Goal: Transaction & Acquisition: Purchase product/service

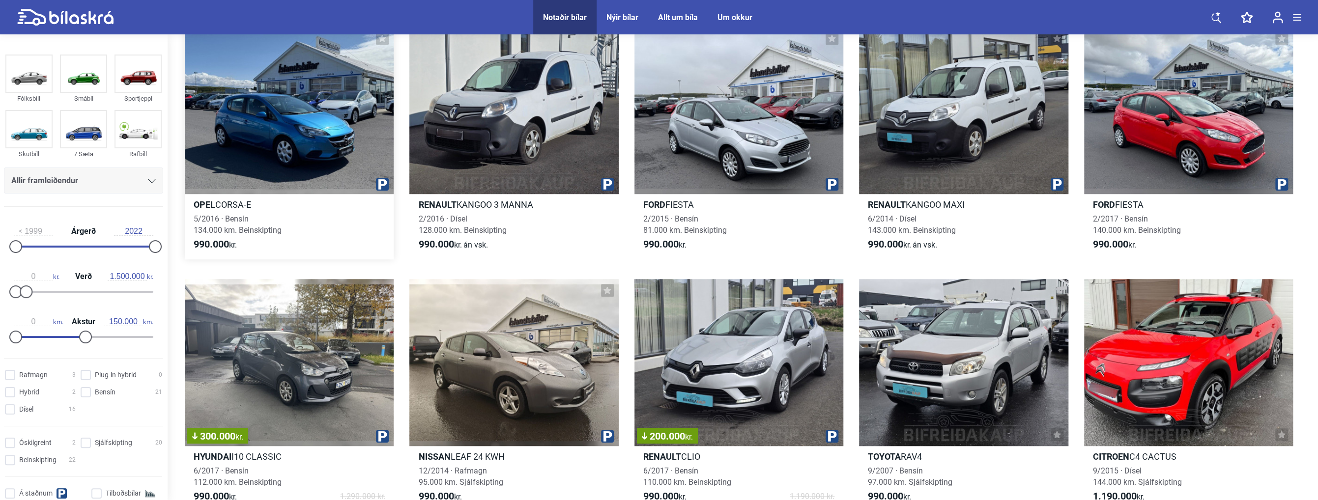
scroll to position [590, 0]
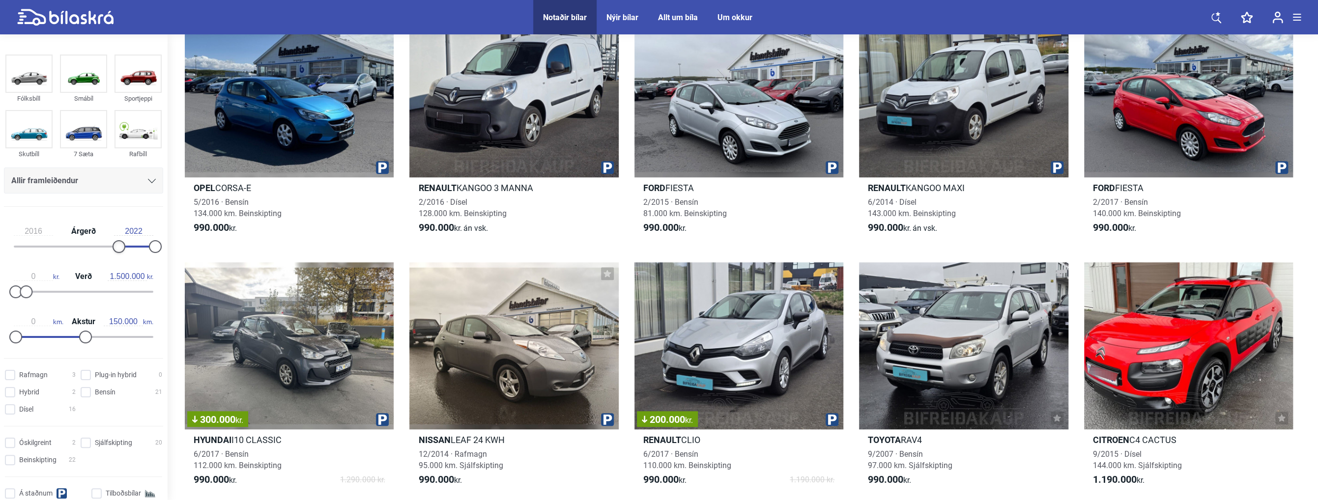
type input "2017"
drag, startPoint x: 18, startPoint y: 245, endPoint x: 126, endPoint y: 257, distance: 109.2
click at [126, 257] on div "2017 Árgerð 2022" at bounding box center [83, 237] width 159 height 45
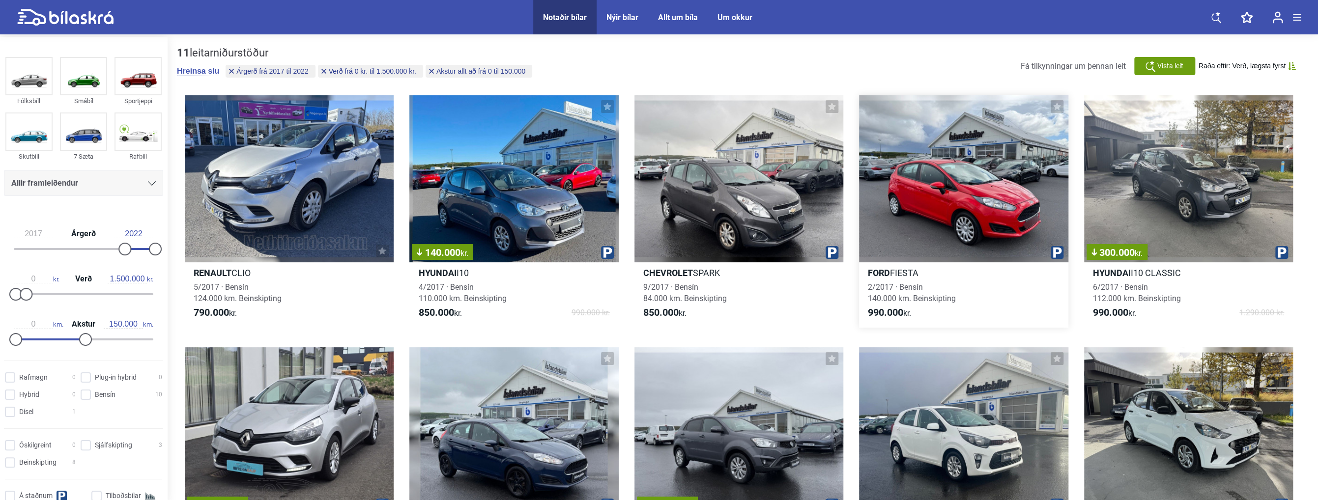
click at [919, 204] on div at bounding box center [963, 178] width 209 height 167
click at [485, 188] on div "140.000 kr." at bounding box center [513, 178] width 209 height 167
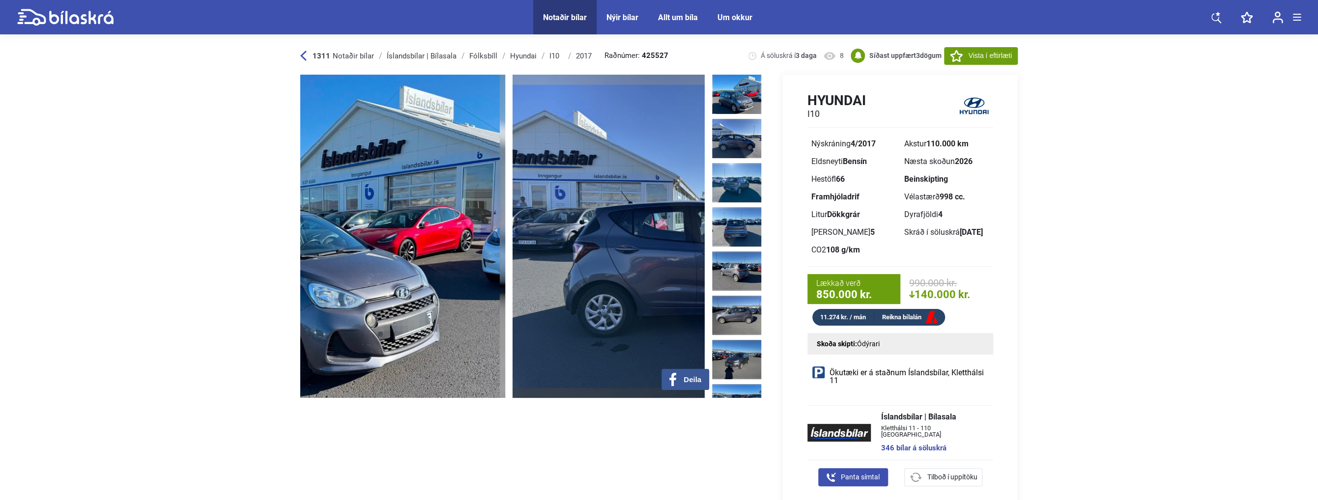
drag, startPoint x: 628, startPoint y: 230, endPoint x: 468, endPoint y: 211, distance: 160.9
click at [468, 211] on img at bounding box center [303, 236] width 404 height 323
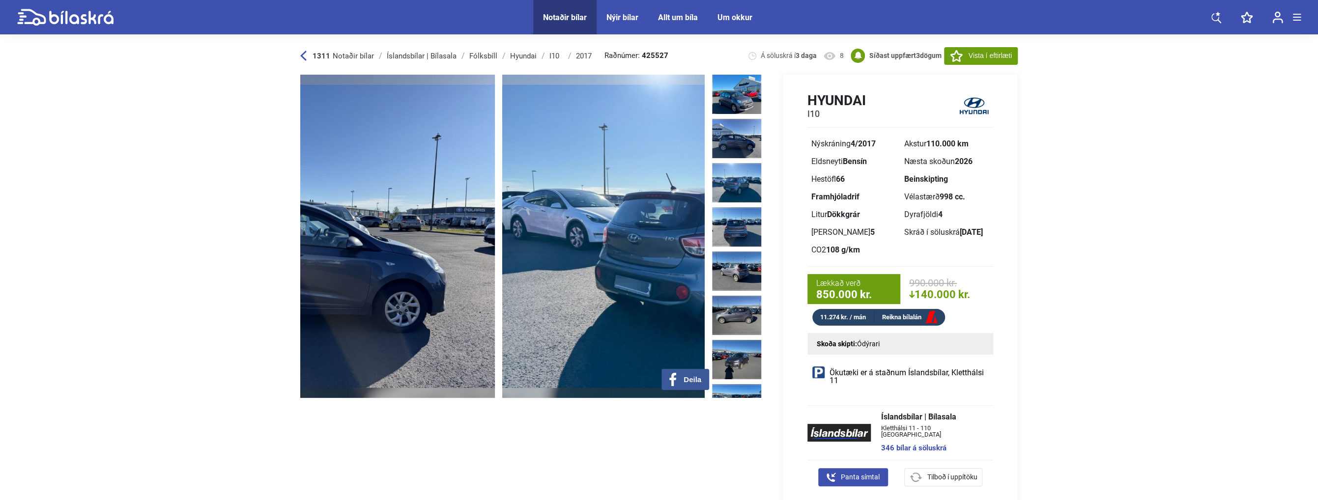
drag, startPoint x: 619, startPoint y: 249, endPoint x: 394, endPoint y: 231, distance: 225.9
click at [404, 231] on img at bounding box center [293, 236] width 404 height 323
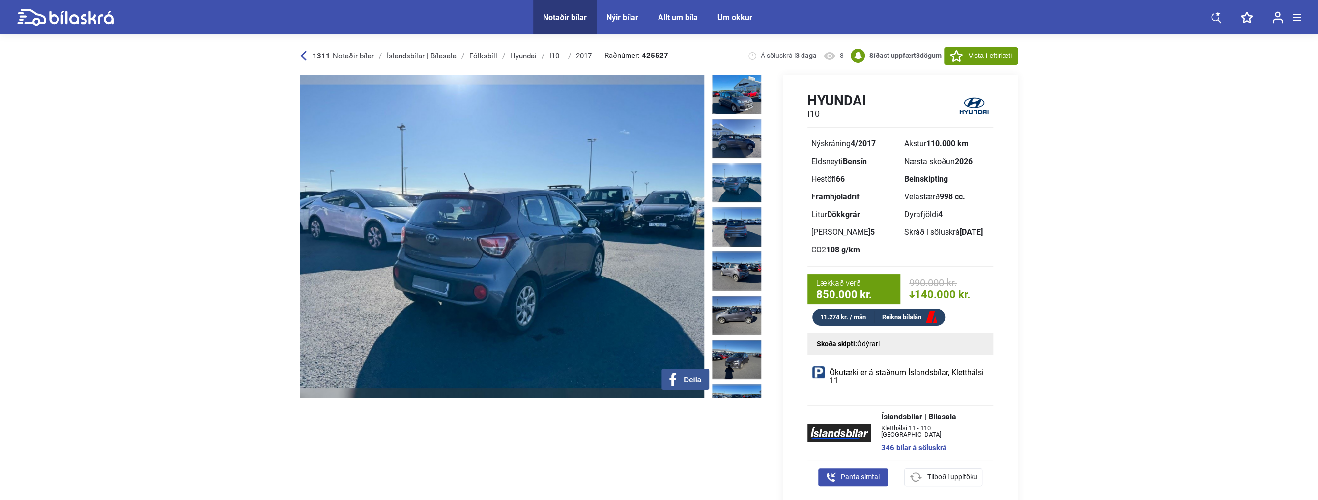
drag, startPoint x: 634, startPoint y: 247, endPoint x: 422, endPoint y: 231, distance: 212.9
click at [472, 236] on img at bounding box center [502, 236] width 404 height 323
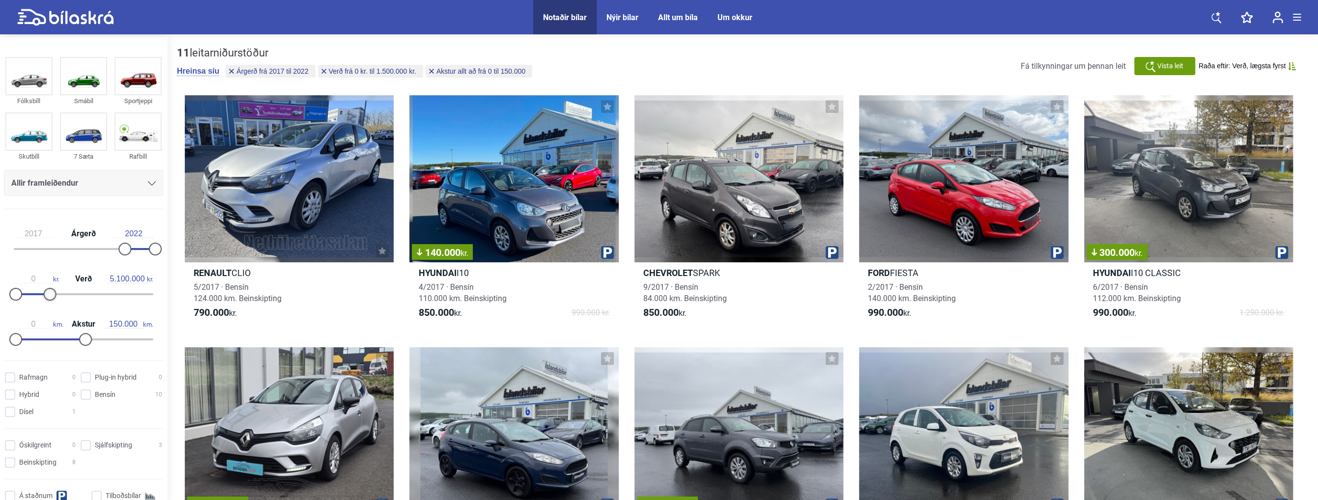
type input "5.200.000"
drag, startPoint x: 27, startPoint y: 295, endPoint x: 54, endPoint y: 299, distance: 27.9
click at [52, 299] on div at bounding box center [50, 294] width 13 height 13
click at [149, 188] on div "Allir framleiðendur" at bounding box center [83, 183] width 145 height 14
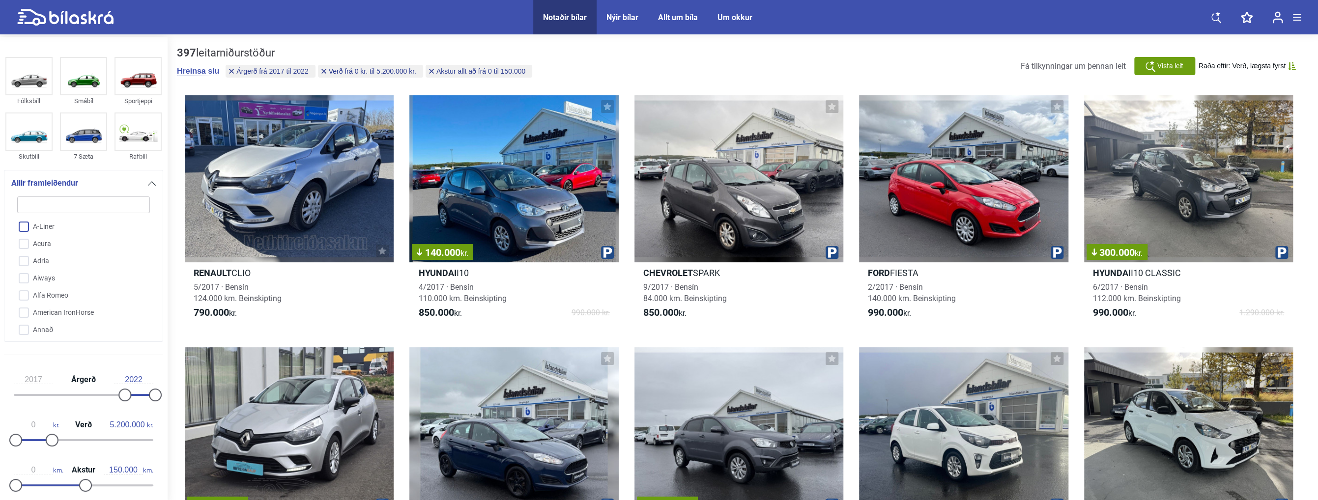
type input "t"
checkbox input "false"
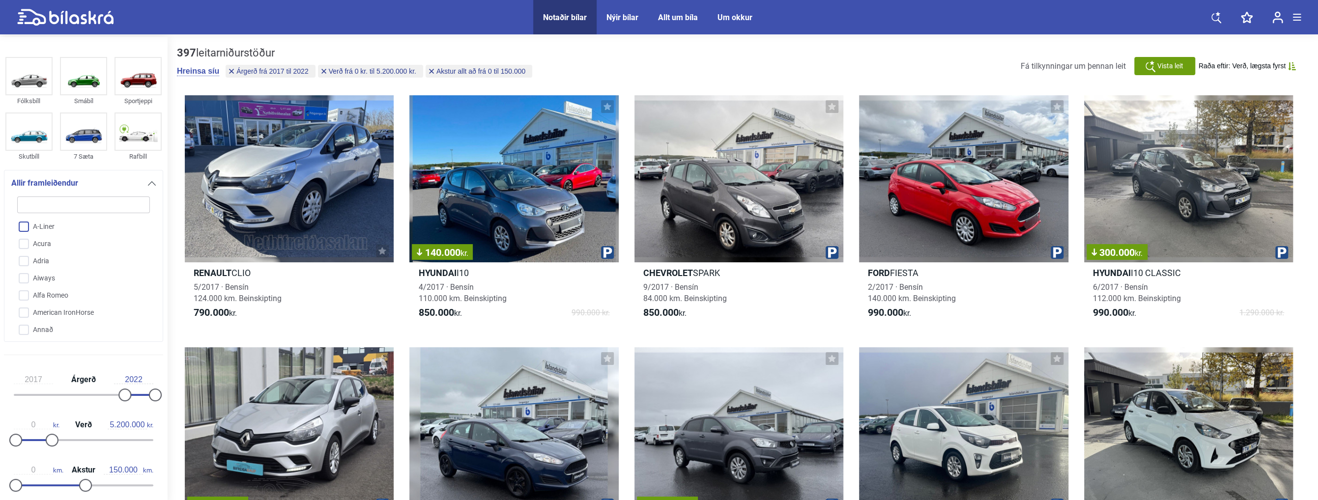
checkbox input "false"
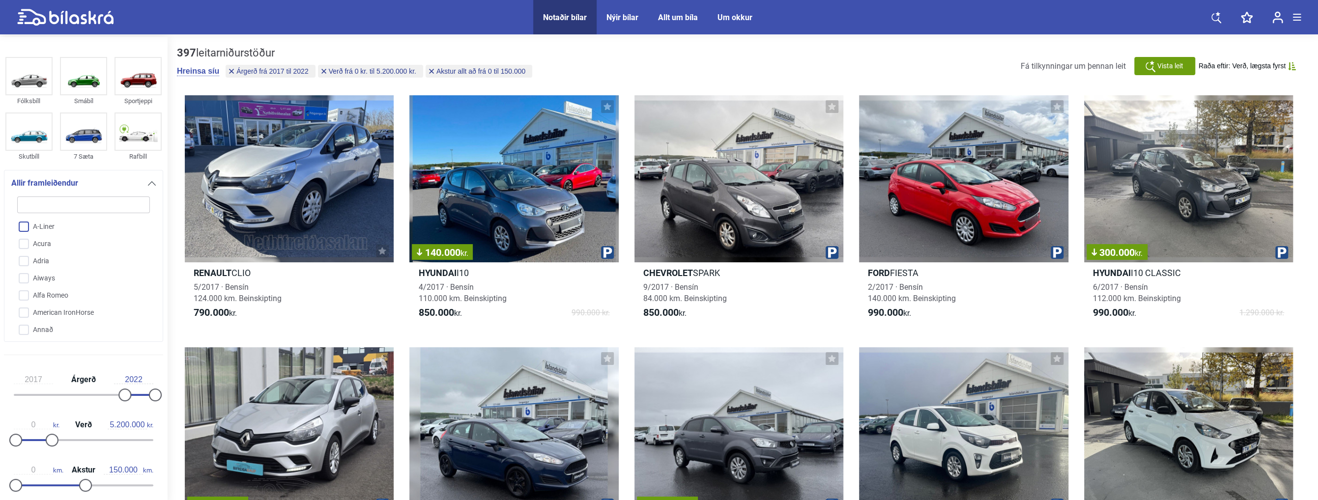
checkbox input "false"
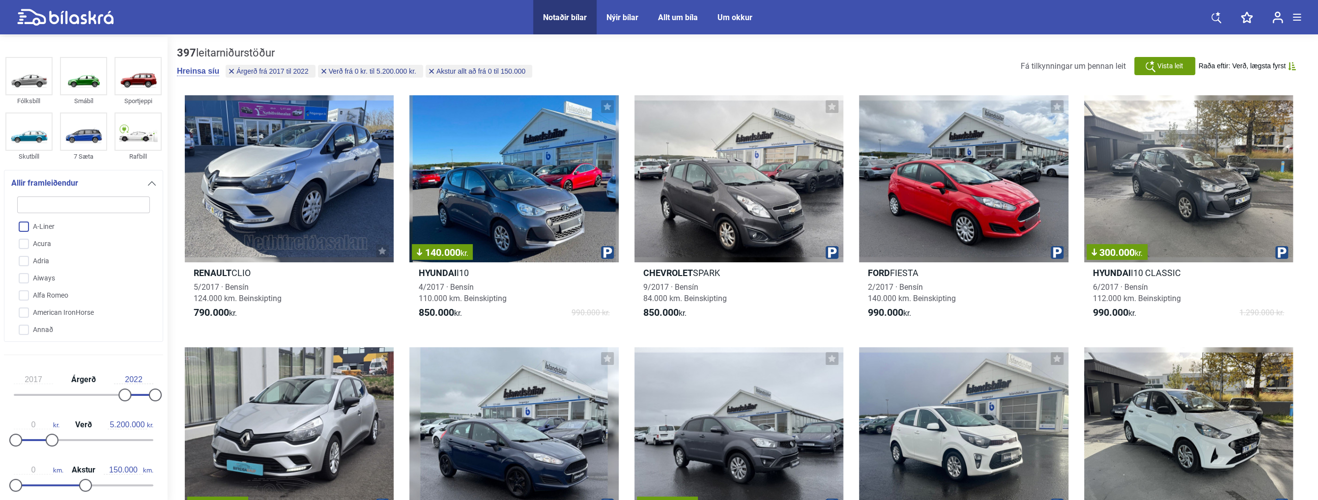
checkbox input "false"
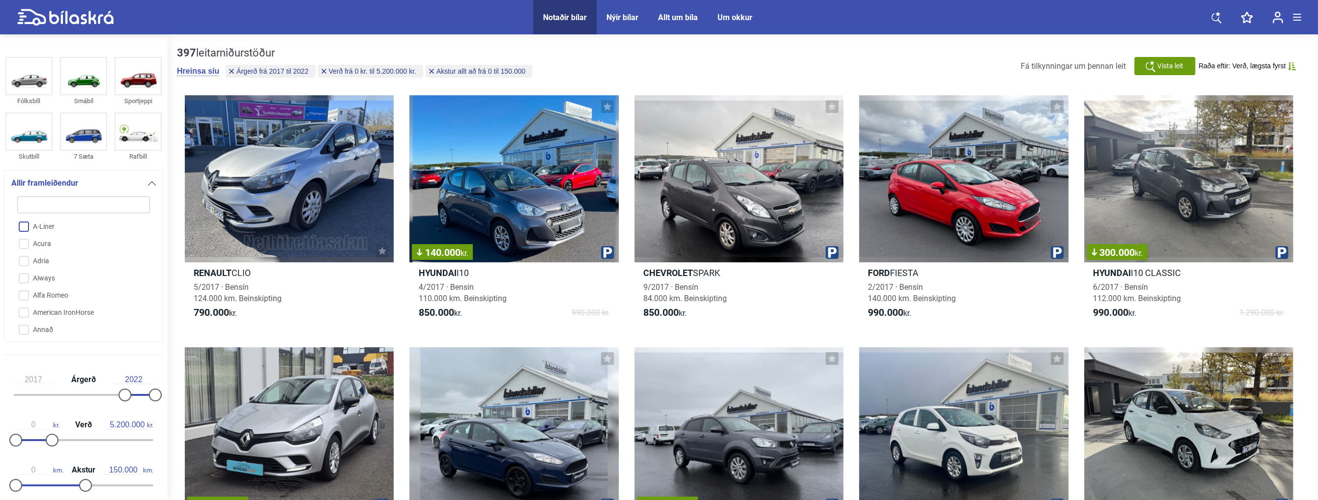
checkbox input "false"
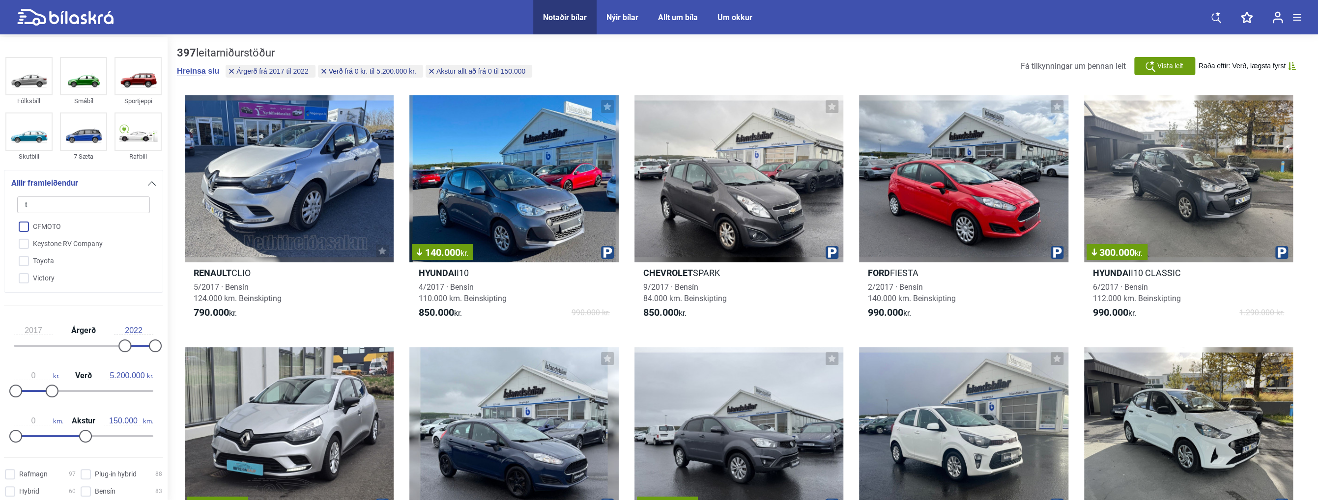
type input "to"
checkbox input "false"
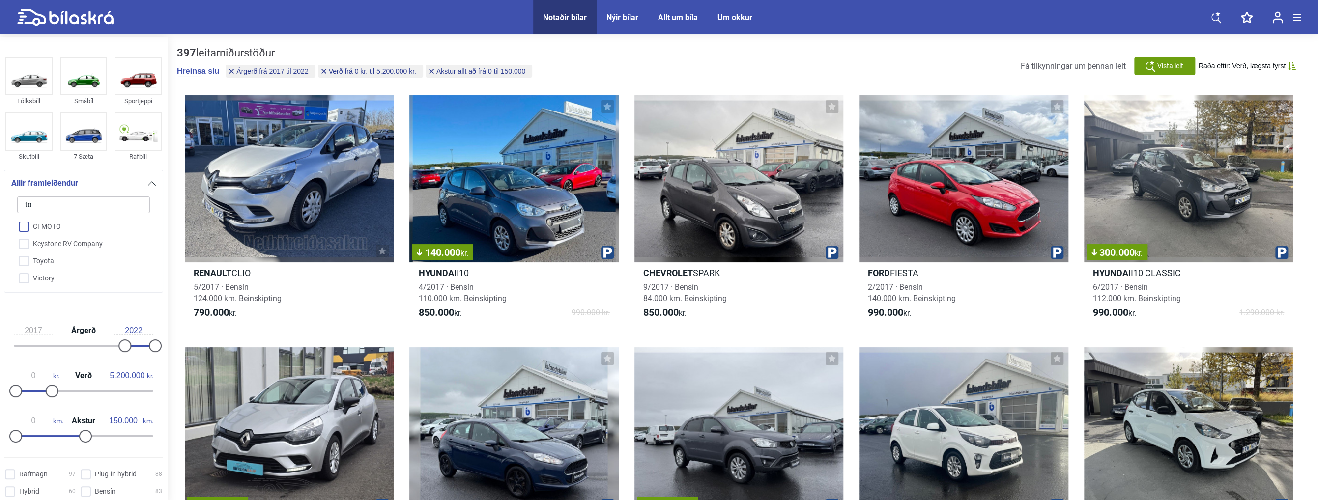
type input "tou"
checkbox input "false"
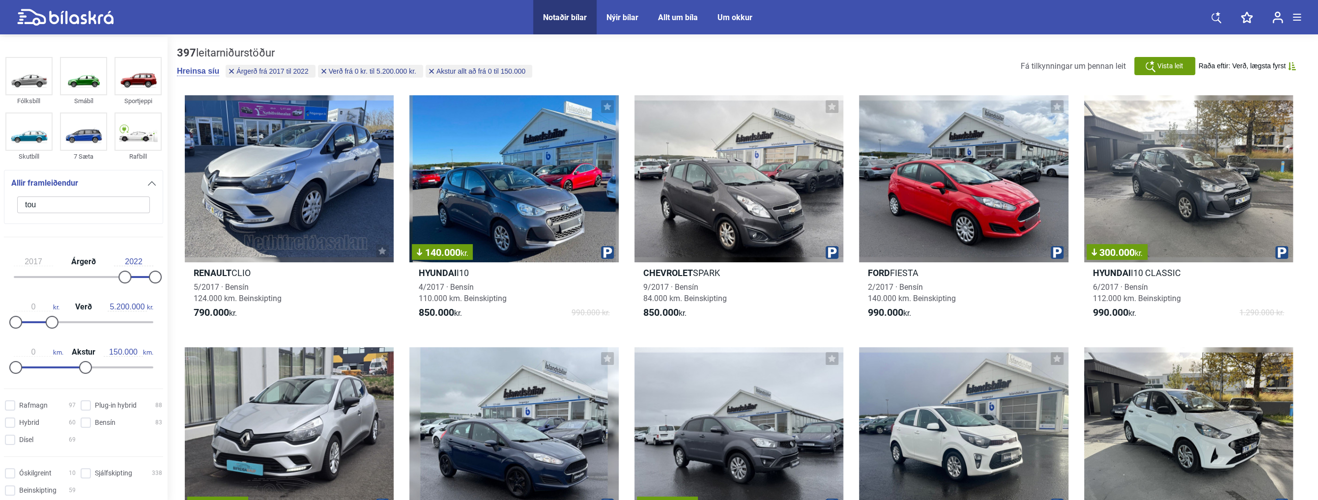
type input "to"
checkbox input "false"
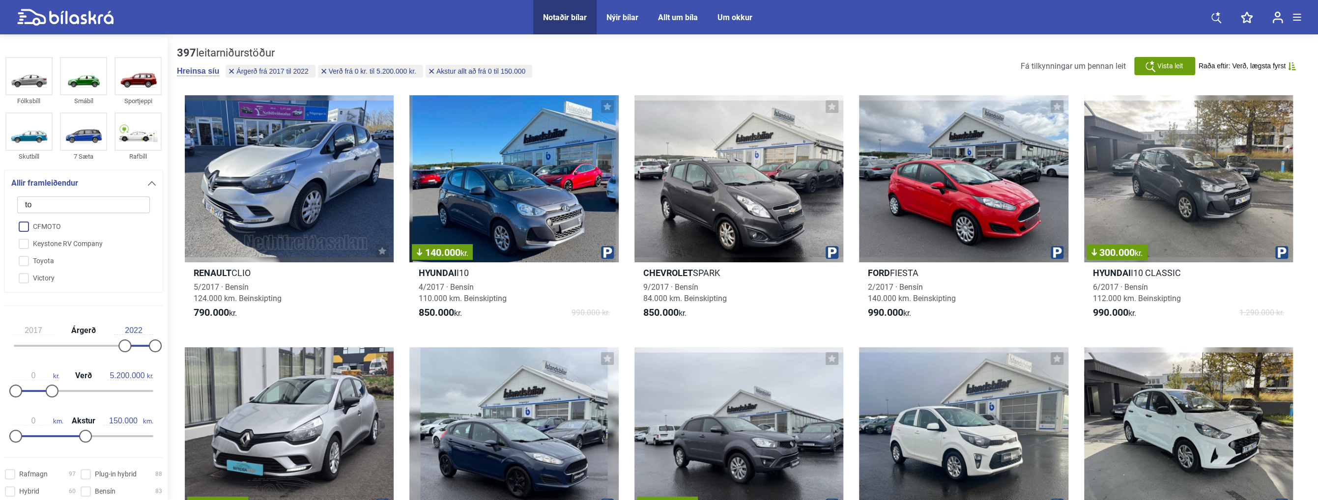
type input "toy"
checkbox input "false"
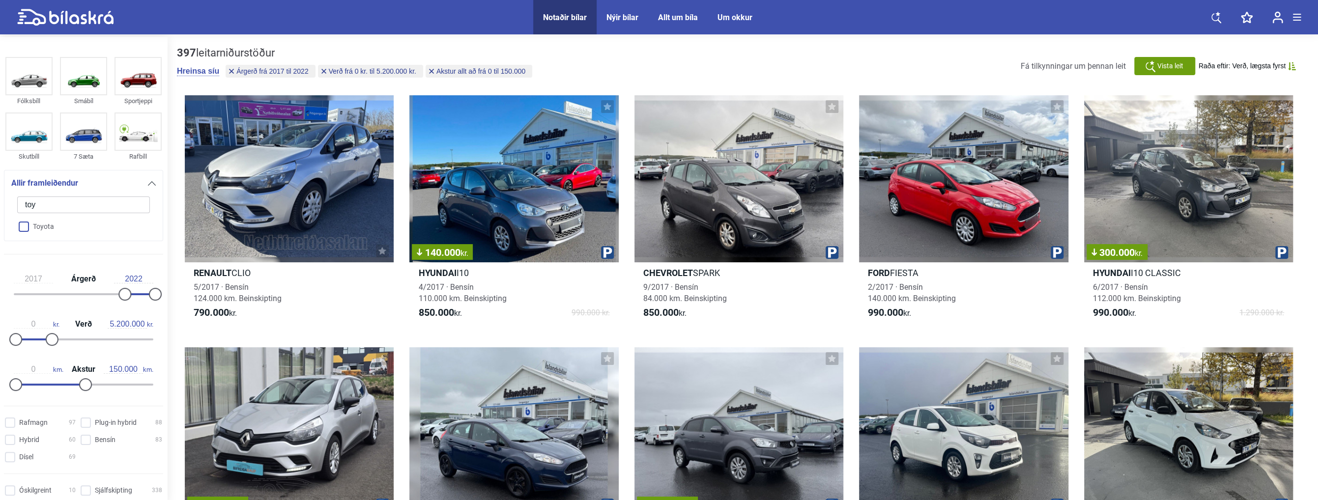
type input "toy"
click at [26, 226] on input "Toyota" at bounding box center [77, 227] width 134 height 17
checkbox input "true"
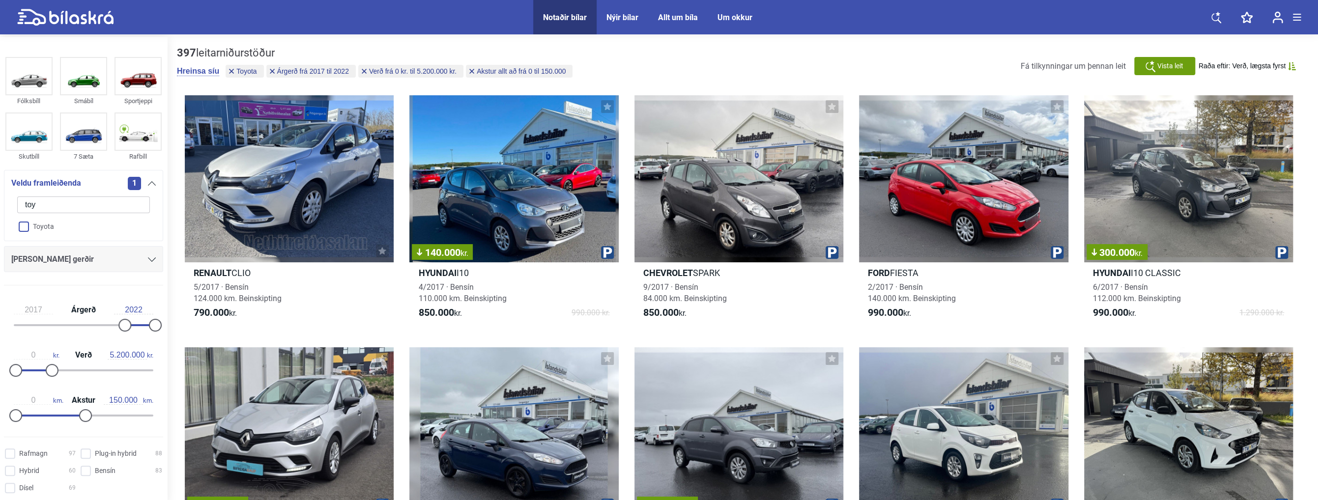
checkbox input "false"
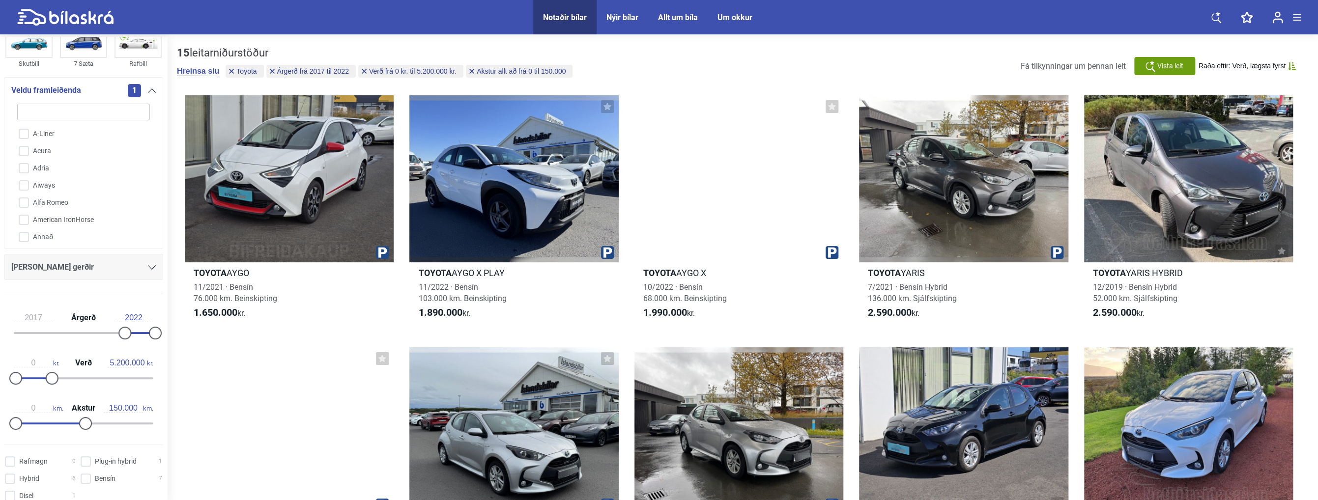
scroll to position [98, 0]
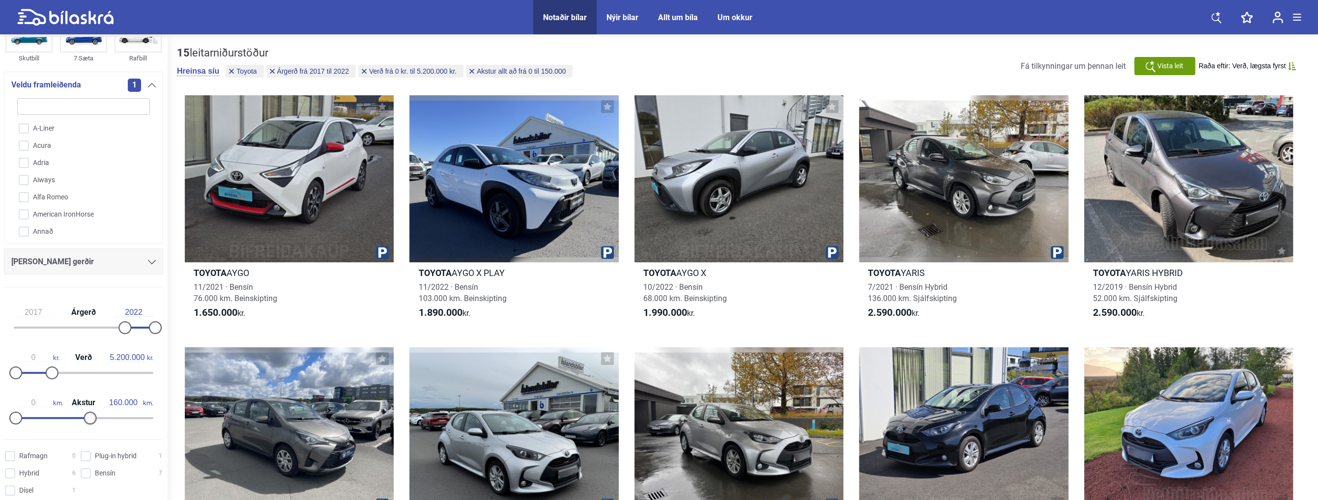
type input "170.000"
drag, startPoint x: 85, startPoint y: 420, endPoint x: 96, endPoint y: 421, distance: 11.4
click at [96, 421] on div at bounding box center [94, 418] width 13 height 13
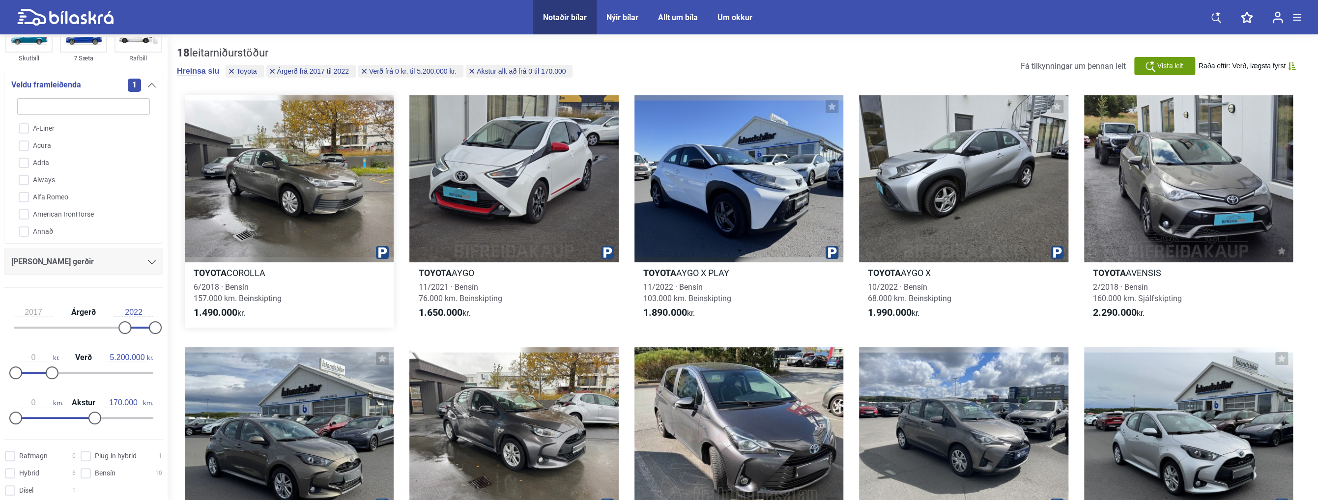
click at [298, 201] on div at bounding box center [289, 178] width 209 height 167
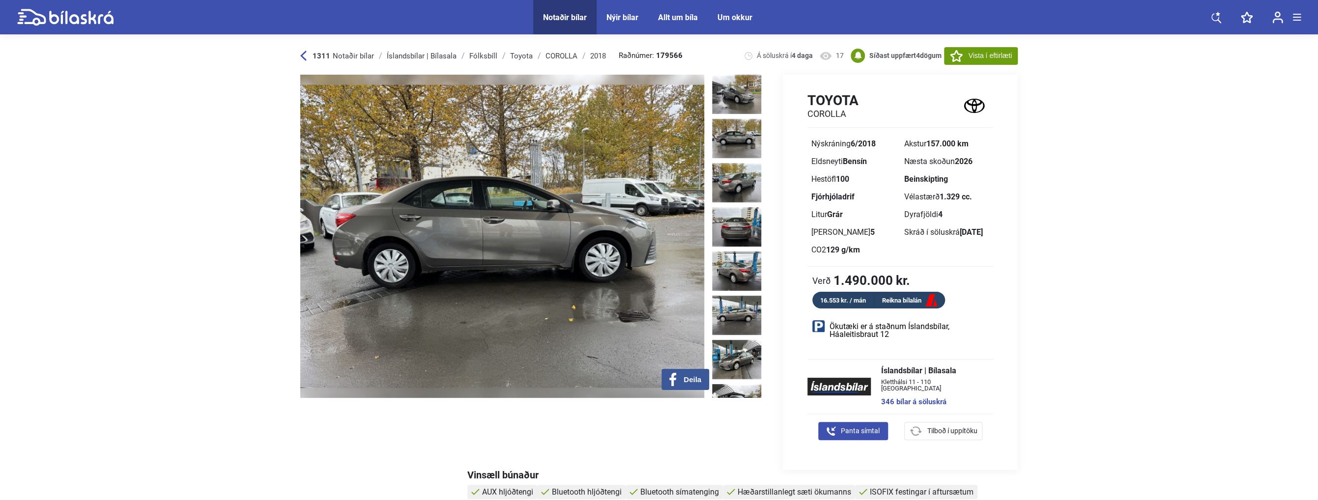
click at [722, 131] on img at bounding box center [736, 138] width 49 height 39
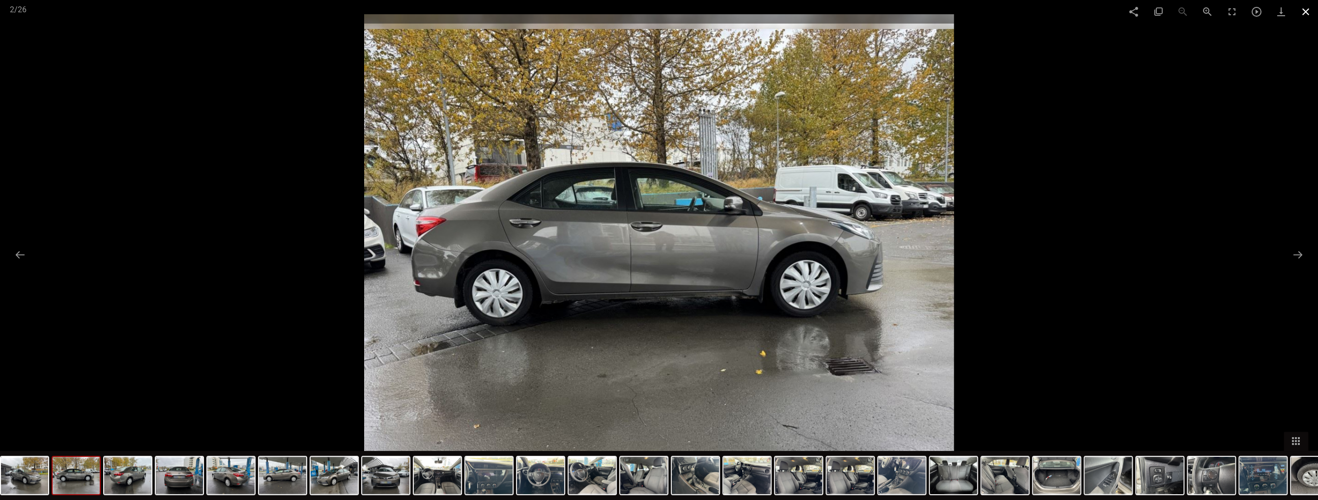
click at [1309, 8] on span at bounding box center [1306, 11] width 25 height 23
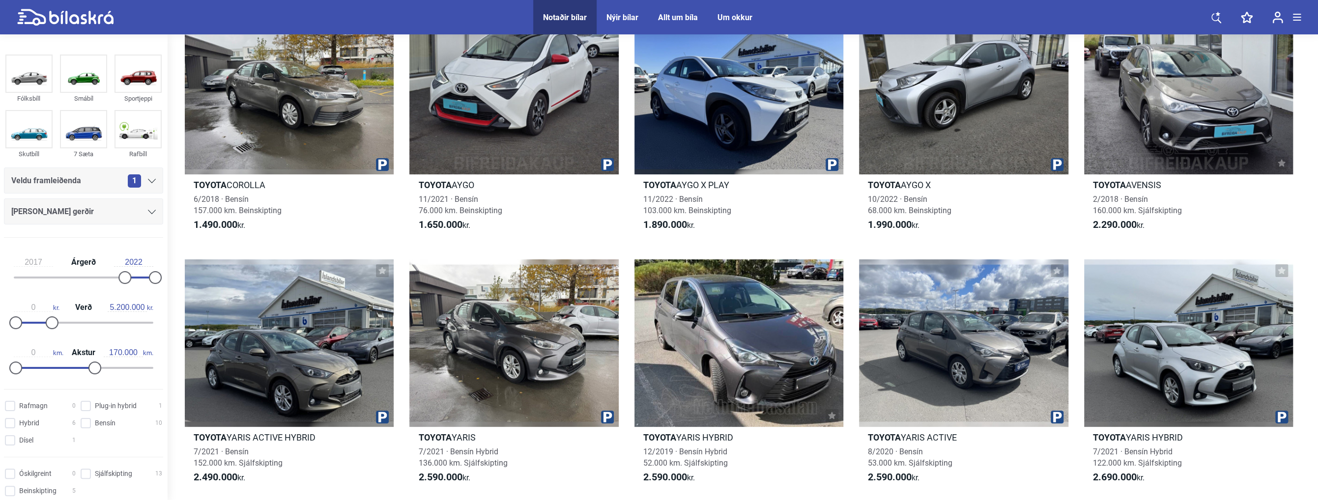
scroll to position [98, 0]
